Goal: Complete application form

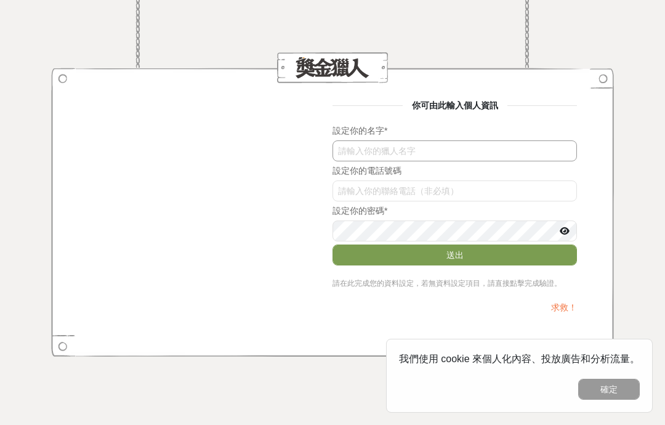
click at [535, 148] on input "text" at bounding box center [455, 150] width 244 height 21
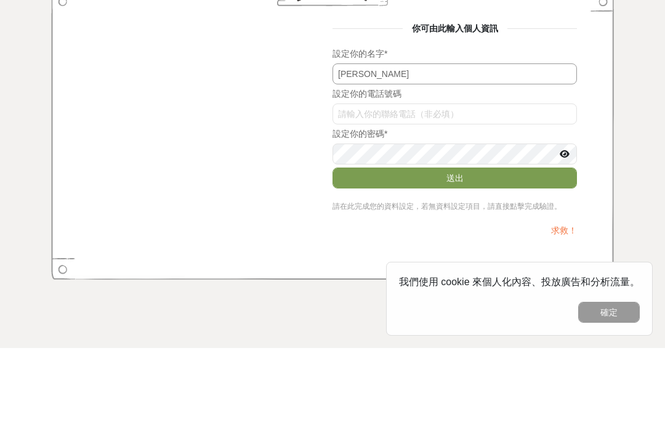
type input "[PERSON_NAME]"
click at [549, 180] on input "enhZcnN2WlQ" at bounding box center [455, 190] width 244 height 21
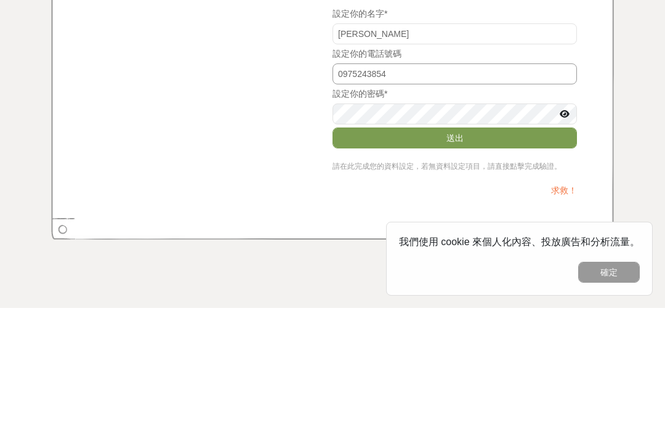
type input "0975243854"
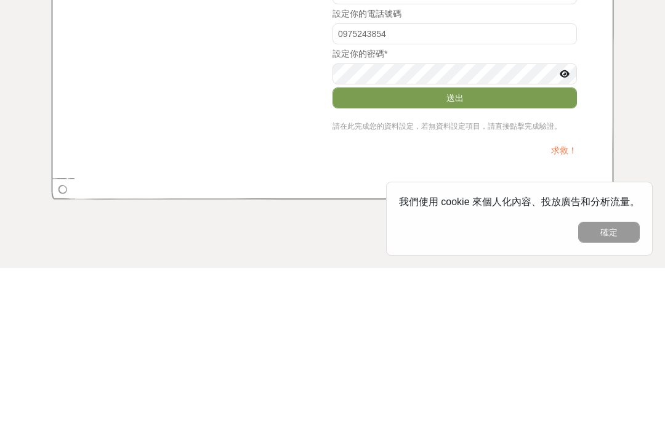
click at [555, 244] on button "送出" at bounding box center [455, 254] width 244 height 21
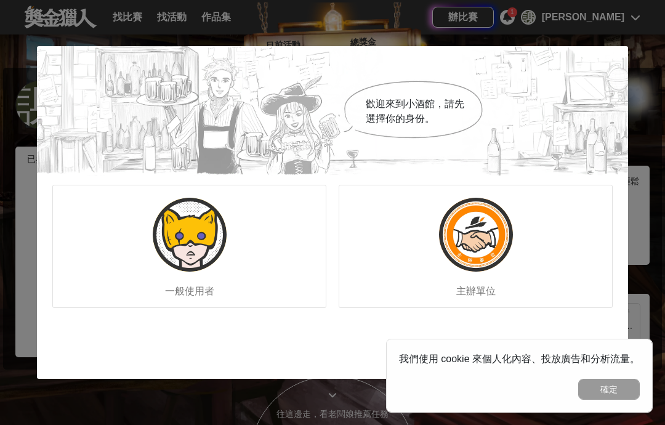
click at [623, 376] on div "我們使用 cookie 來個人化內容、投放廣告和分析流量。 確定" at bounding box center [519, 376] width 267 height 74
click at [618, 390] on button "確定" at bounding box center [609, 389] width 62 height 21
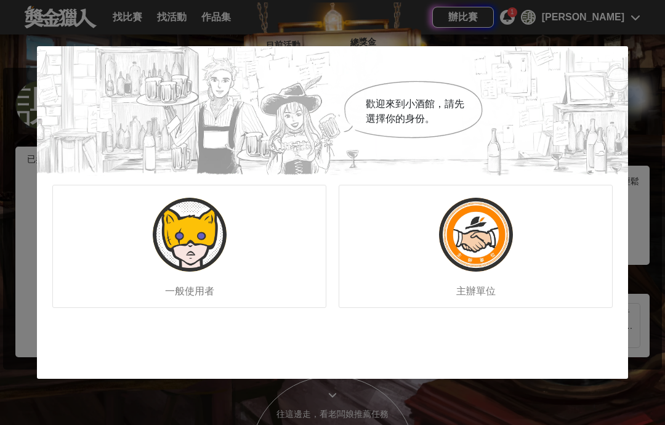
click at [126, 265] on div "一般使用者" at bounding box center [189, 246] width 274 height 123
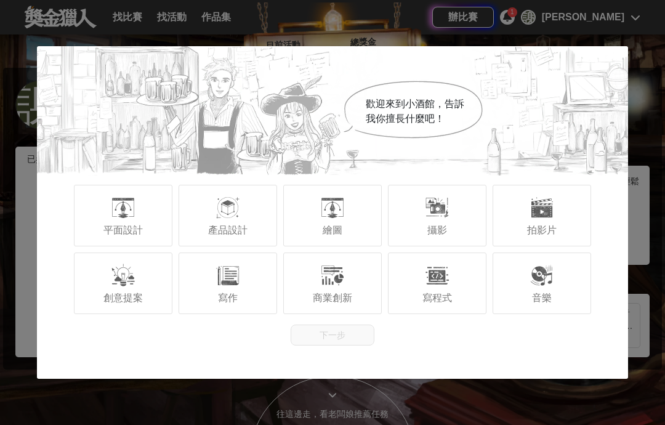
click at [415, 296] on div "寫程式" at bounding box center [437, 283] width 99 height 62
click at [363, 325] on button "下一步" at bounding box center [333, 335] width 84 height 21
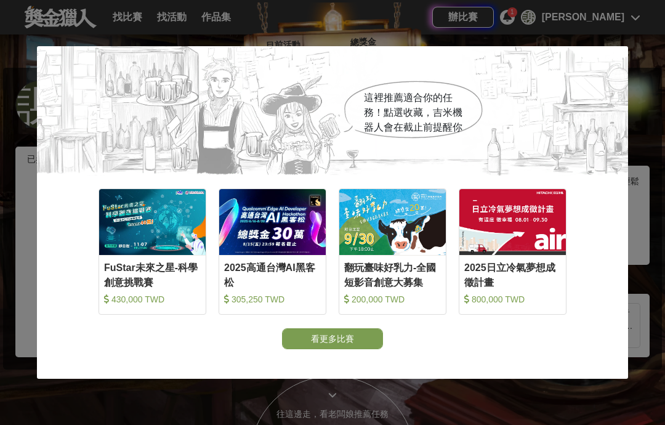
click at [328, 340] on button "看更多比賽" at bounding box center [332, 338] width 101 height 21
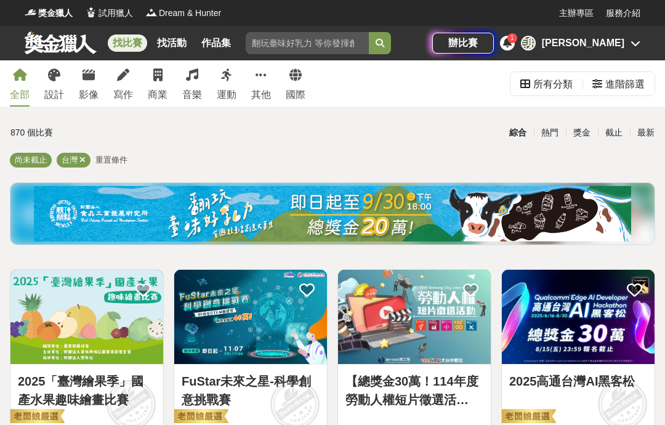
click at [648, 135] on div "最新" at bounding box center [646, 133] width 32 height 22
